Goal: Transaction & Acquisition: Purchase product/service

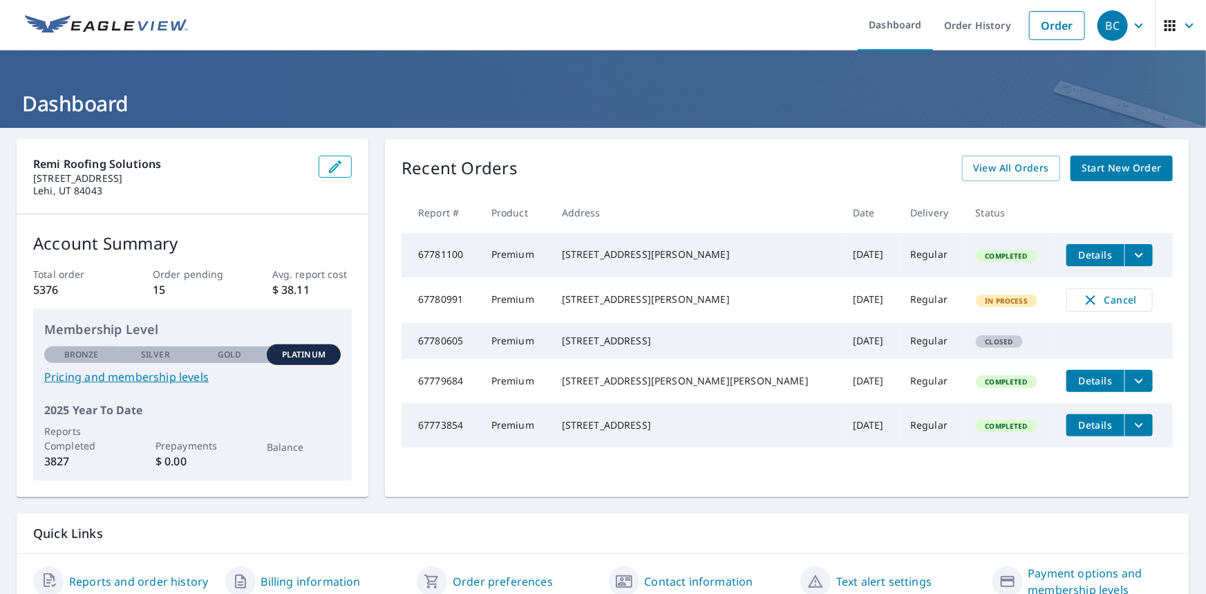
click at [264, 97] on h1 "Dashboard" at bounding box center [603, 103] width 1173 height 28
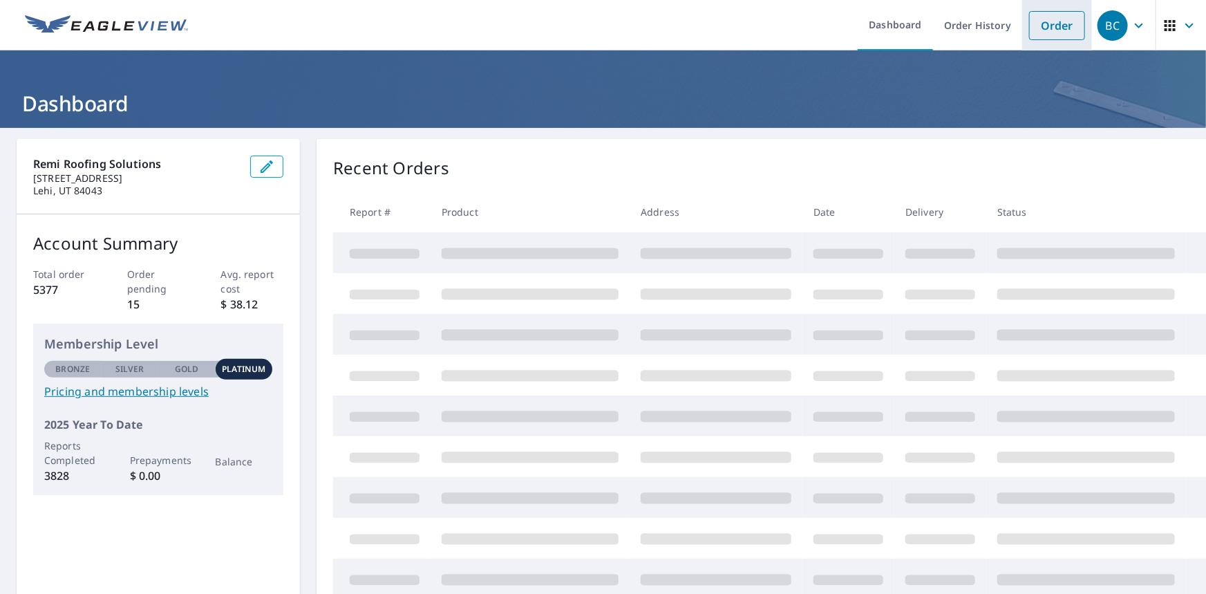
click at [1041, 23] on link "Order" at bounding box center [1057, 25] width 56 height 29
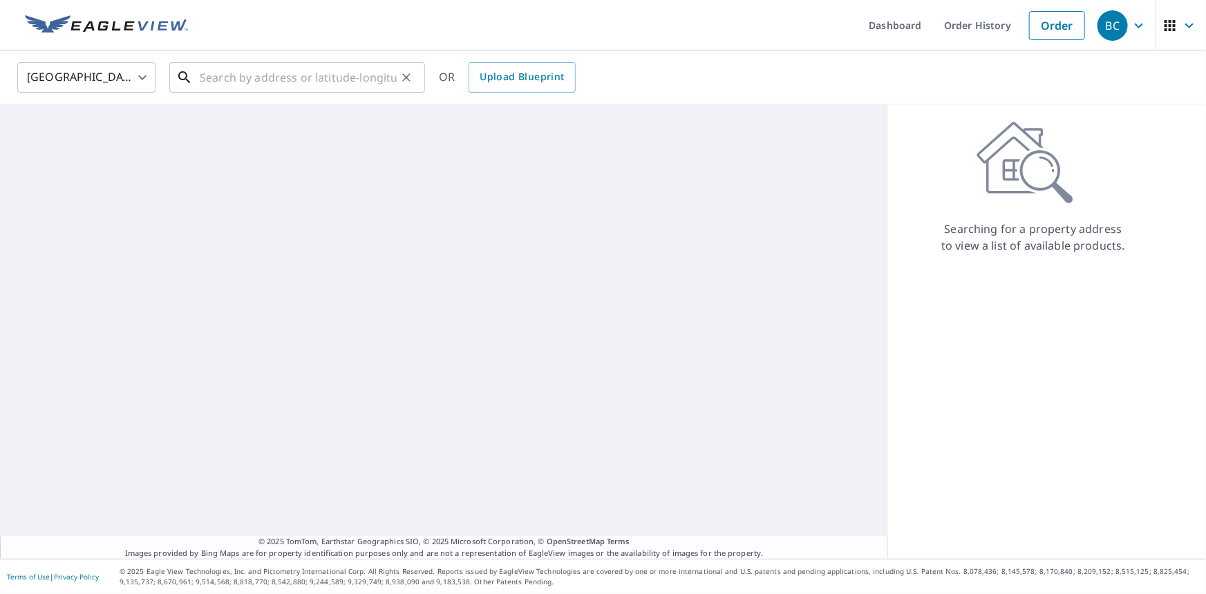
click at [326, 77] on input "text" at bounding box center [298, 77] width 197 height 39
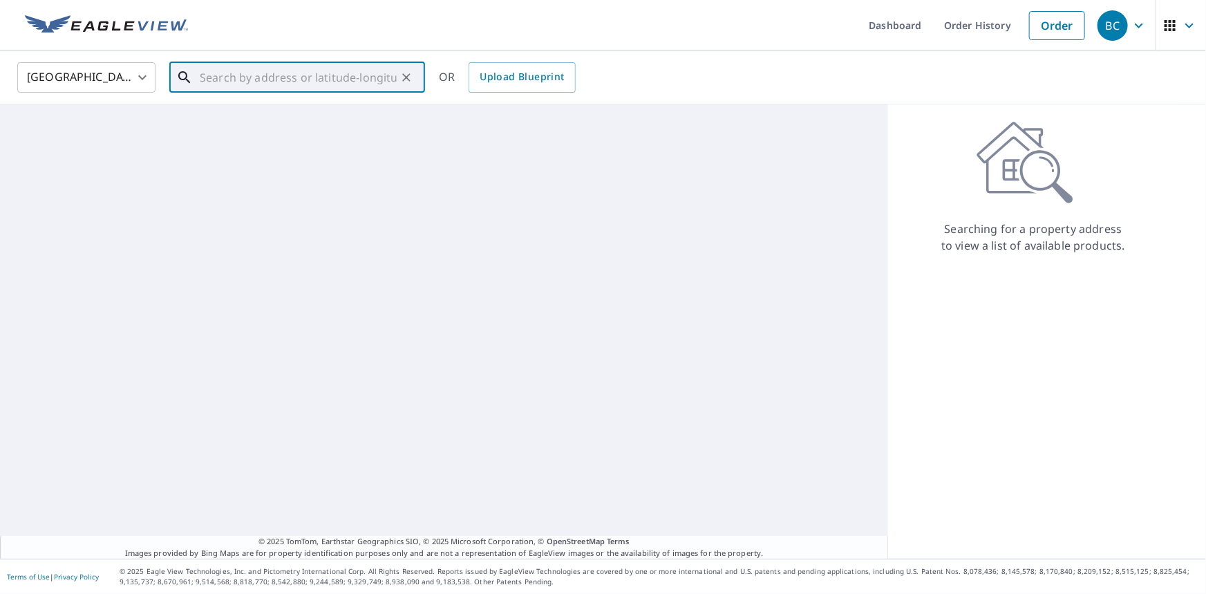
paste input "40838 Rd 800"
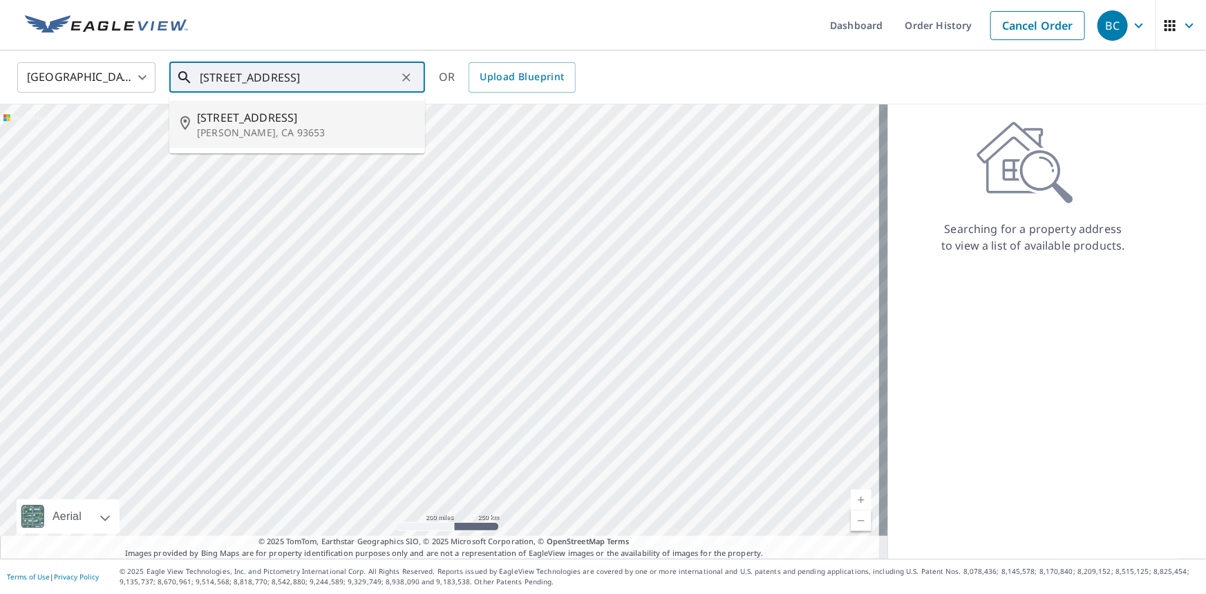
click at [268, 118] on span "40838 Road 800" at bounding box center [305, 117] width 217 height 17
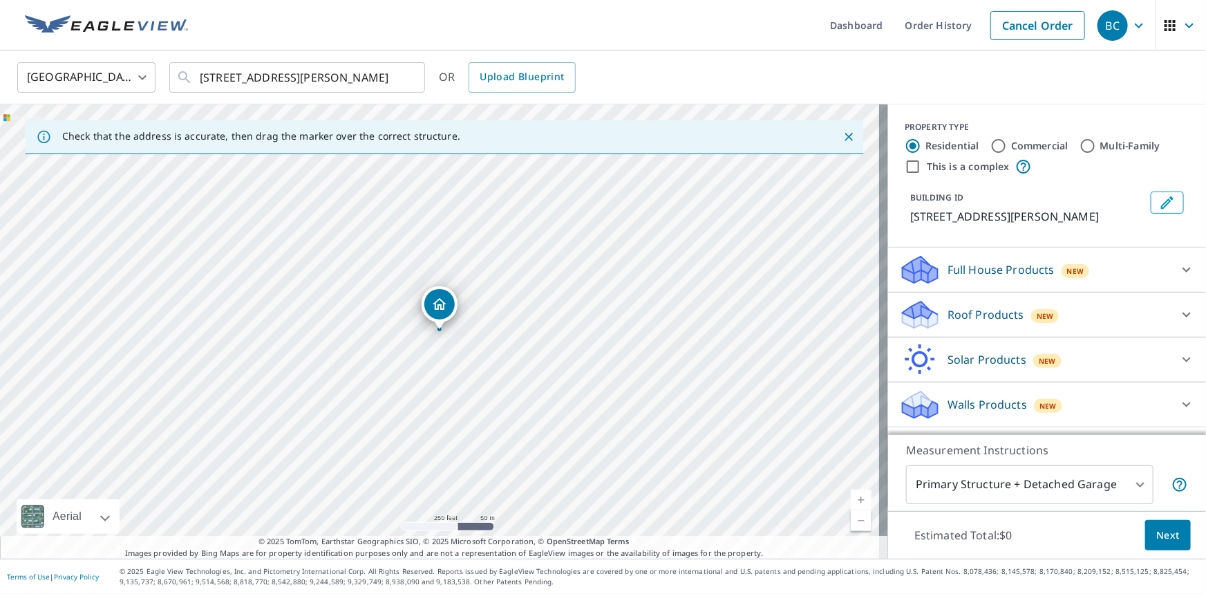
click at [449, 299] on div "Dropped pin, building 1, Residential property, 40838 Road 800 Raymond, CA 93653" at bounding box center [439, 304] width 30 height 30
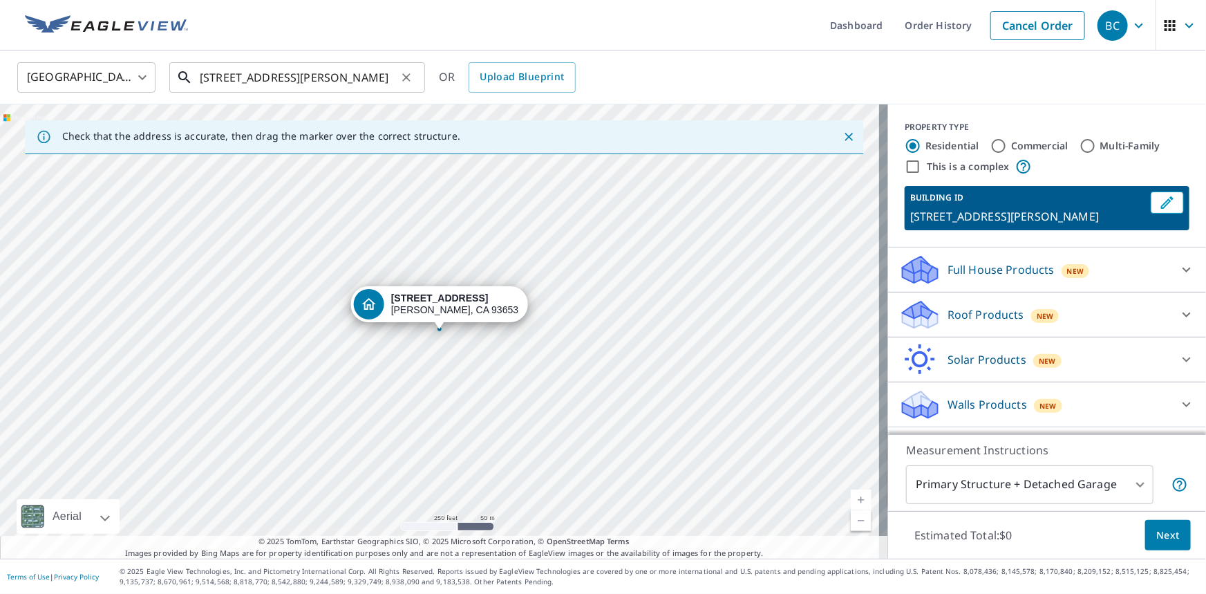
click at [374, 71] on input "40838 Road 800 Raymond, CA 93653" at bounding box center [298, 77] width 197 height 39
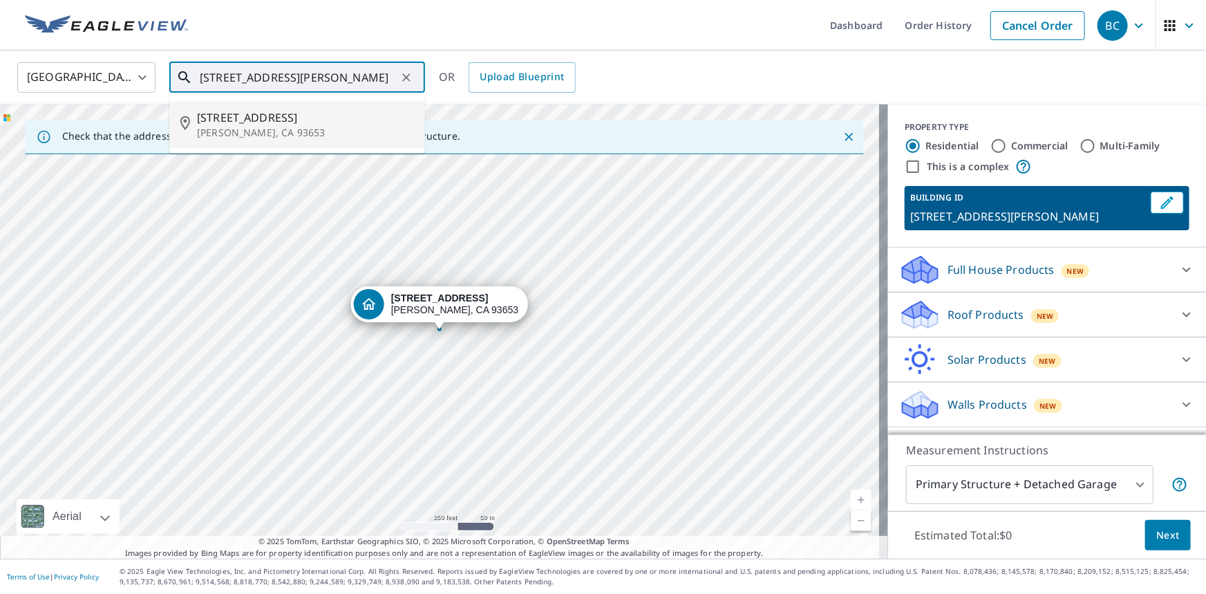
click at [315, 139] on li "40838 Road 800 Raymond, CA 93653" at bounding box center [297, 124] width 256 height 47
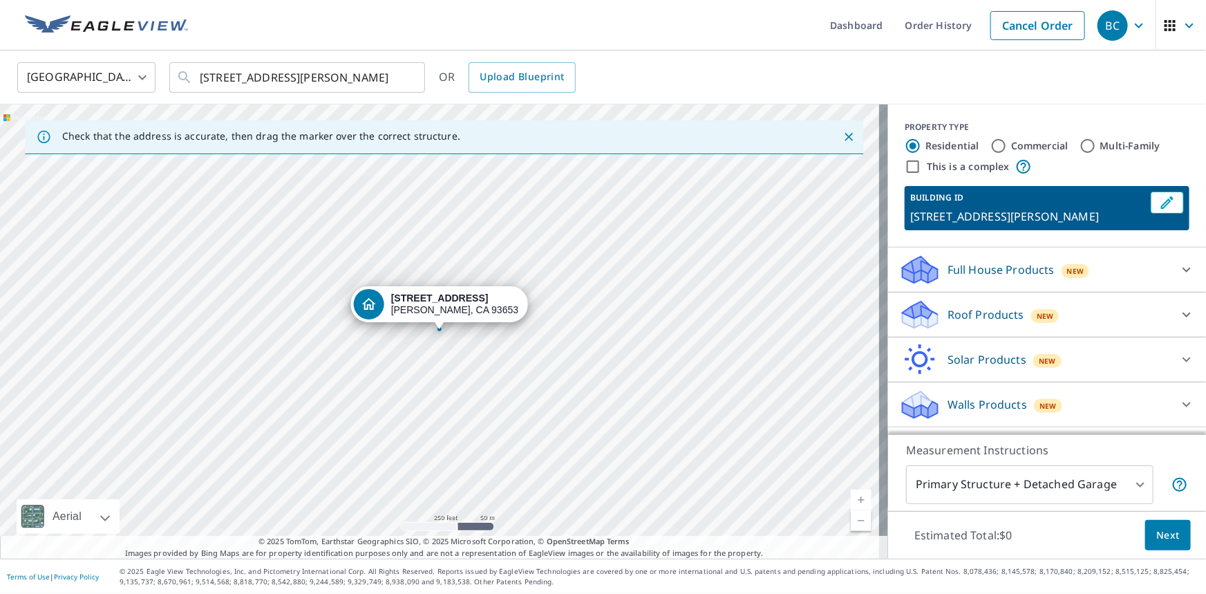
click at [377, 301] on icon "Dropped pin, building 1, Residential property, 40838 Road 800 Raymond, CA 93653" at bounding box center [369, 304] width 17 height 17
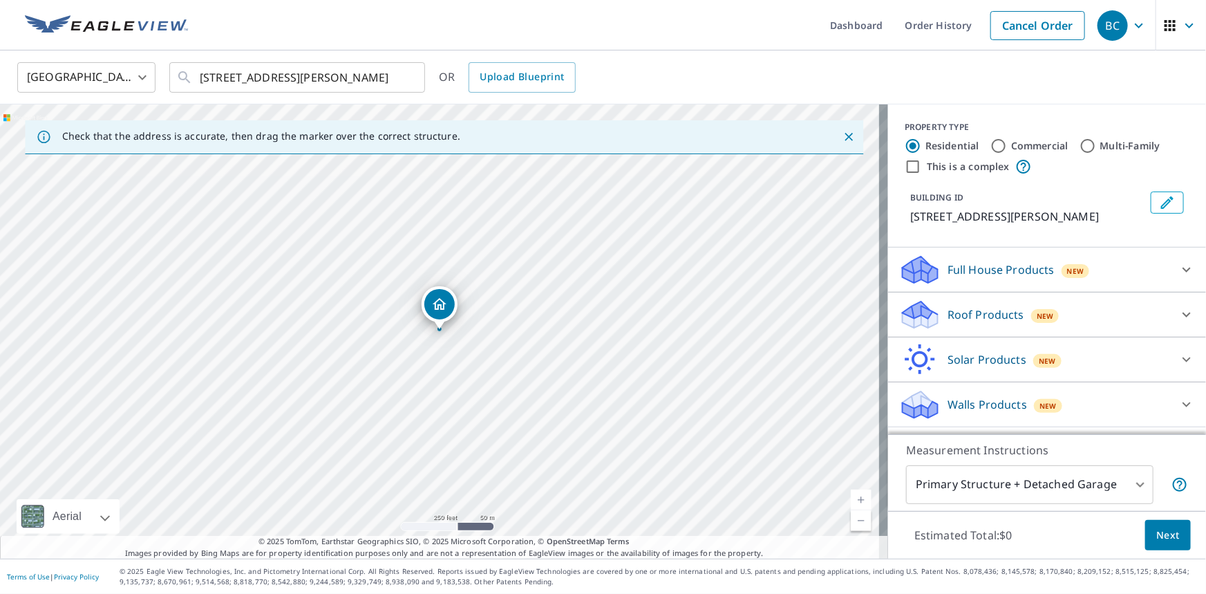
click at [445, 301] on icon "Dropped pin, building 1, Residential property, 40838 Road 800 Raymond, CA 93653" at bounding box center [439, 304] width 17 height 17
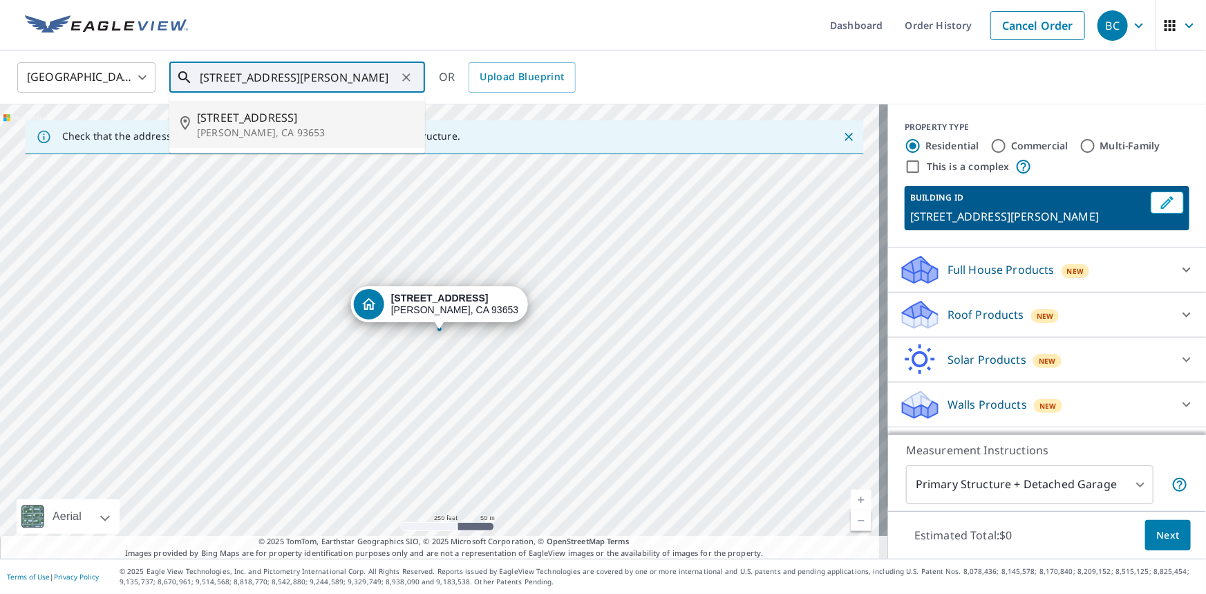
click at [330, 78] on input "40838 Road 800 Raymond, CA 93653" at bounding box center [298, 77] width 197 height 39
drag, startPoint x: 347, startPoint y: 77, endPoint x: 570, endPoint y: 106, distance: 224.6
click at [570, 106] on div "United States US ​ 40838 Road 800 Raymond, CA 93653 ​ 40838 Road 800 Raymond, C…" at bounding box center [603, 304] width 1206 height 508
click at [235, 120] on span "40838 Road 800" at bounding box center [305, 117] width 217 height 17
type input "40838 Road 800 Raymond, CA 93653"
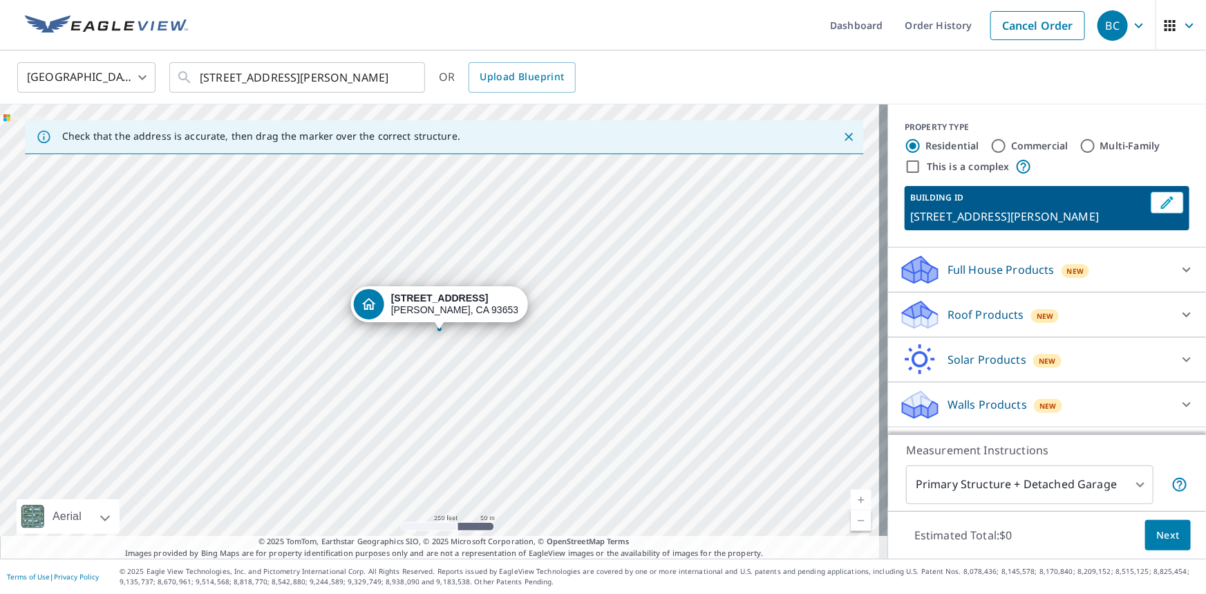
click at [407, 310] on div "40838 Road 800 Raymond, CA 93653" at bounding box center [439, 304] width 177 height 36
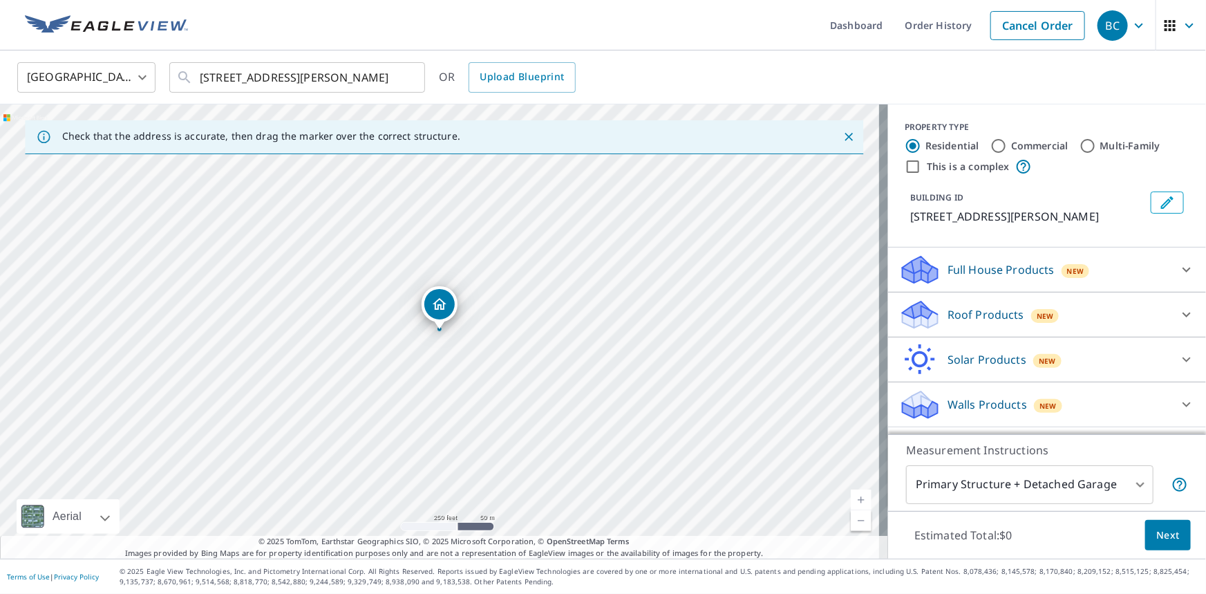
click at [442, 301] on icon "Dropped pin, building 1, Residential property, 40838 Road 800 Raymond, CA 93653" at bounding box center [440, 304] width 14 height 12
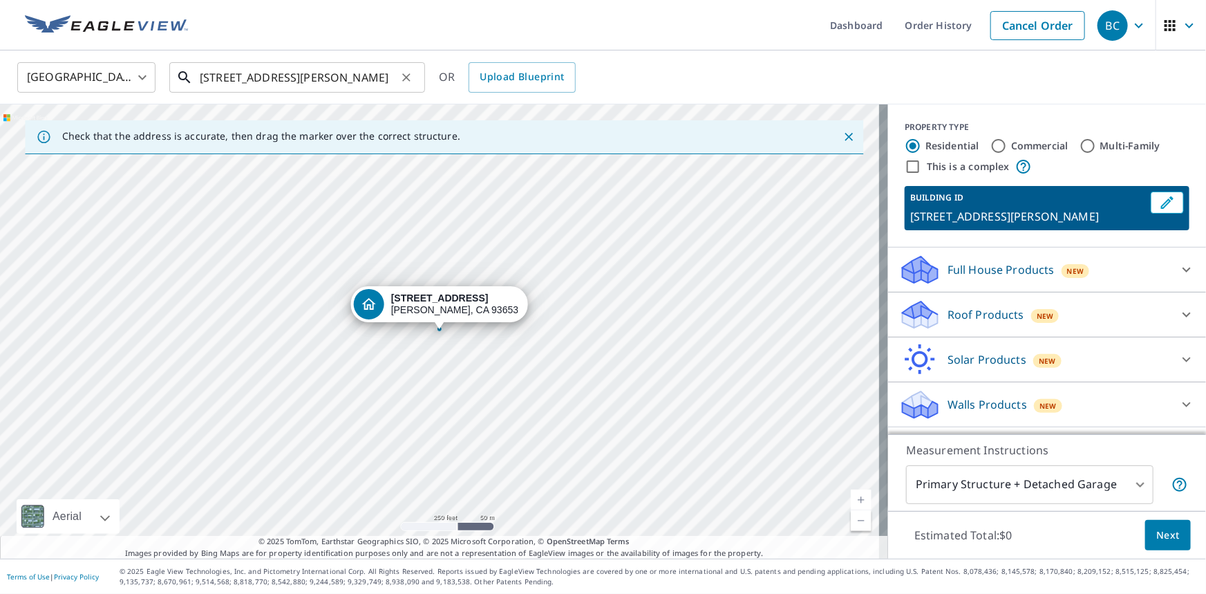
click at [259, 81] on input "40838 Road 800 Raymond, CA 93653" at bounding box center [298, 77] width 197 height 39
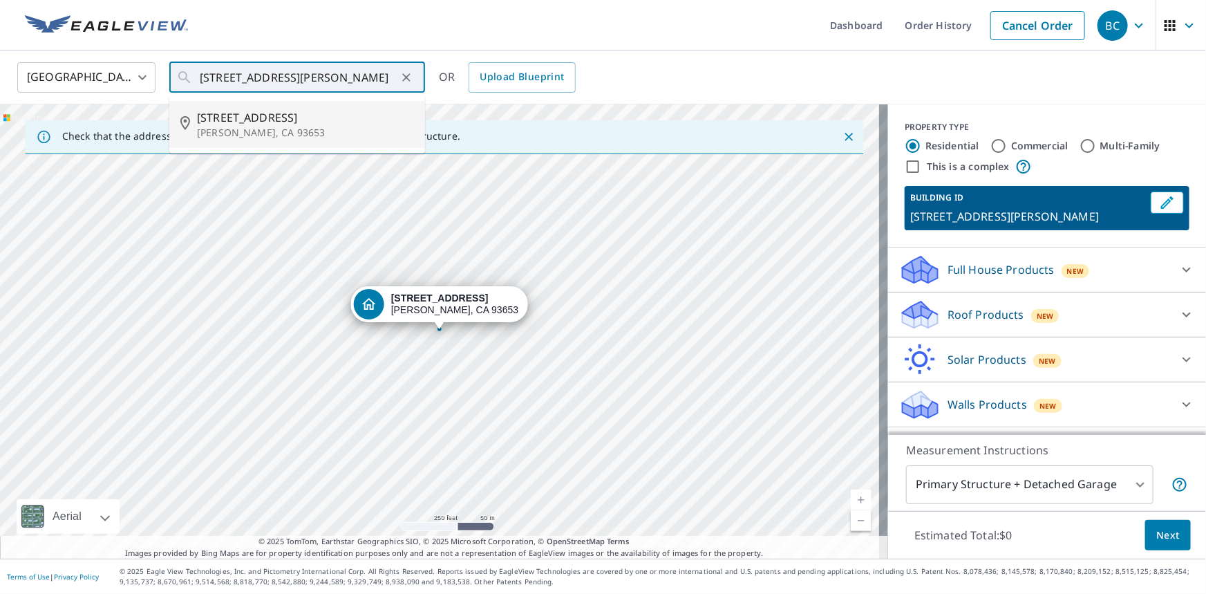
click at [232, 35] on ul "Dashboard Order History Cancel Order" at bounding box center [644, 25] width 896 height 50
